Goal: Information Seeking & Learning: Learn about a topic

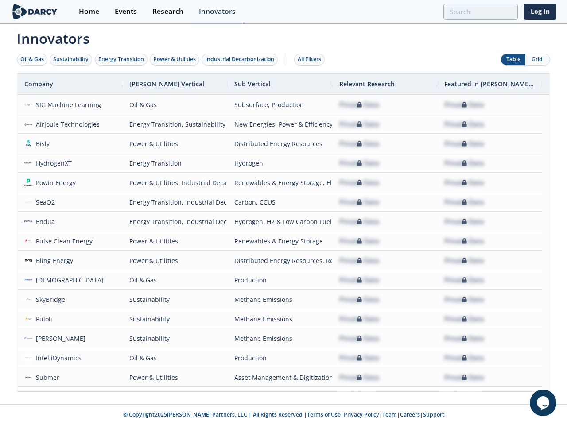
click at [32, 59] on div "Oil & Gas" at bounding box center [31, 59] width 23 height 8
click at [71, 59] on div "Sustainability" at bounding box center [70, 59] width 35 height 8
click at [121, 59] on div "Energy Transition" at bounding box center [121, 59] width 46 height 8
click at [175, 59] on div "Power & Utilities" at bounding box center [174, 59] width 43 height 8
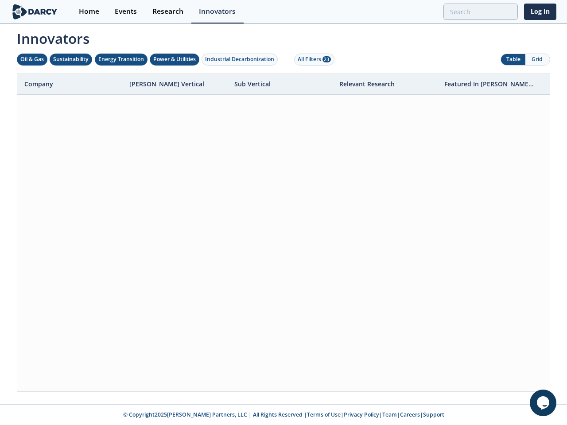
click at [242, 59] on div "Industrial Decarbonization" at bounding box center [239, 59] width 69 height 8
click at [312, 59] on div "All Filters 28" at bounding box center [314, 59] width 33 height 8
